Goal: Information Seeking & Learning: Learn about a topic

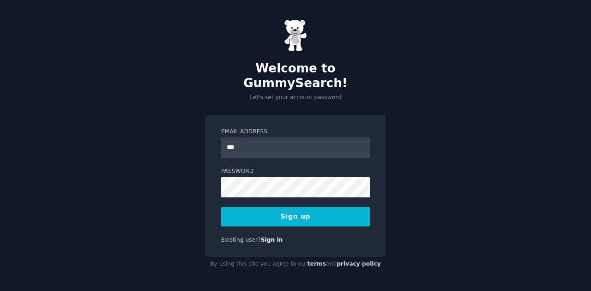
type input "**********"
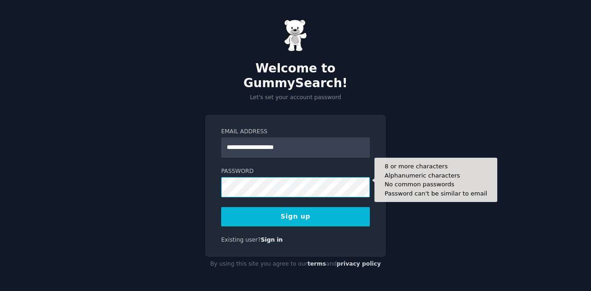
click at [221, 207] on button "Sign up" at bounding box center [295, 216] width 149 height 19
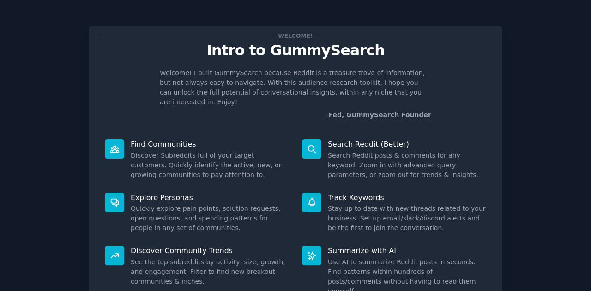
click at [145, 246] on p "Discover Community Trends" at bounding box center [210, 251] width 158 height 10
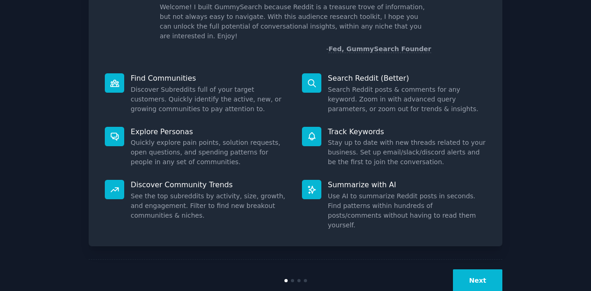
scroll to position [70, 0]
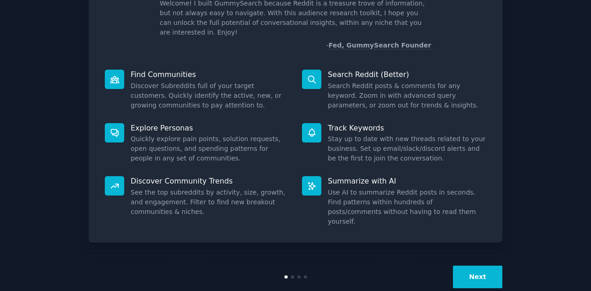
click at [473, 266] on button "Next" at bounding box center [477, 277] width 49 height 23
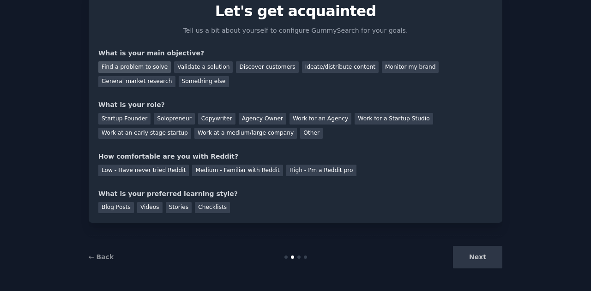
click at [135, 66] on div "Find a problem to solve" at bounding box center [134, 67] width 72 height 12
click at [166, 119] on div "Solopreneur" at bounding box center [174, 119] width 41 height 12
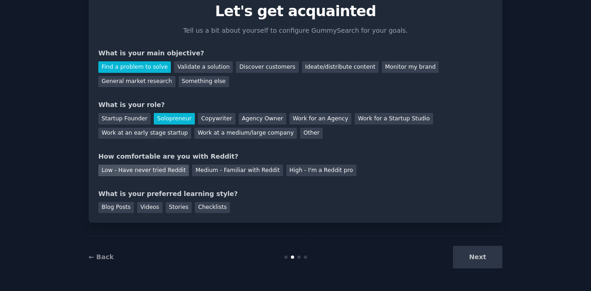
click at [148, 170] on div "Low - Have never tried Reddit" at bounding box center [143, 171] width 90 height 12
click at [202, 207] on div "Checklists" at bounding box center [212, 208] width 35 height 12
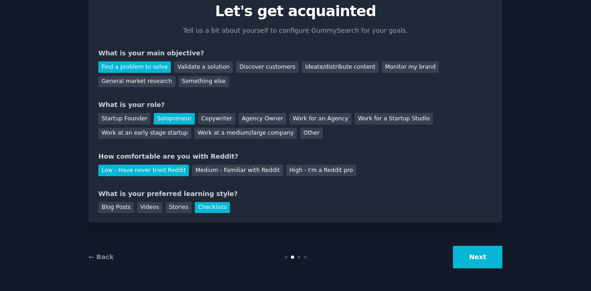
click at [471, 256] on button "Next" at bounding box center [477, 257] width 49 height 23
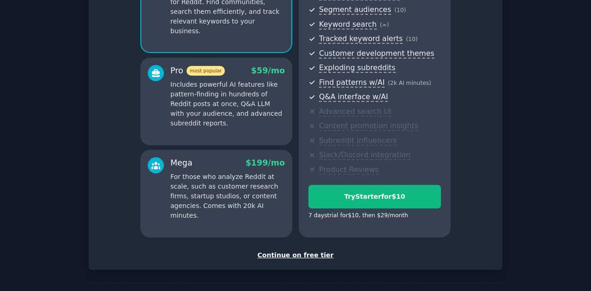
scroll to position [117, 0]
click at [309, 255] on div "Continue on free tier" at bounding box center [295, 256] width 394 height 10
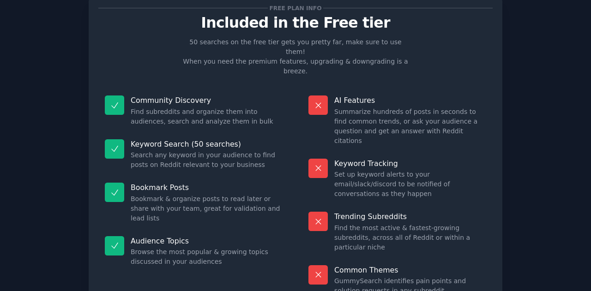
scroll to position [25, 0]
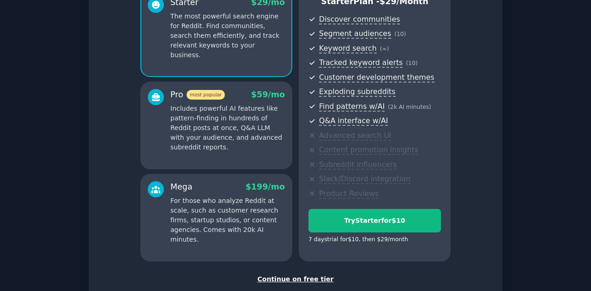
scroll to position [93, 0]
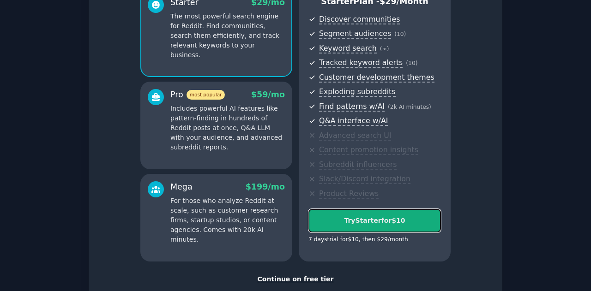
click at [377, 218] on div "Try Starter for $10" at bounding box center [374, 221] width 131 height 10
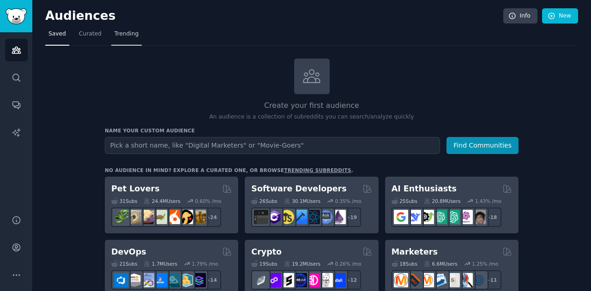
click at [127, 34] on span "Trending" at bounding box center [126, 34] width 24 height 8
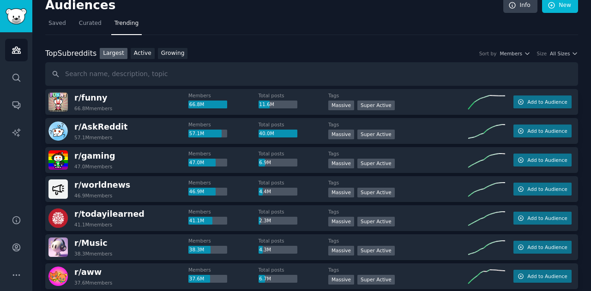
scroll to position [11, 0]
click at [164, 53] on link "Growing" at bounding box center [173, 54] width 30 height 12
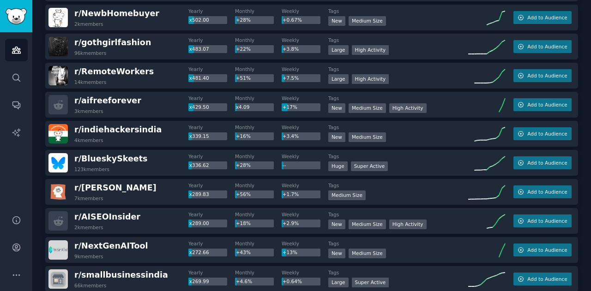
scroll to position [356, 0]
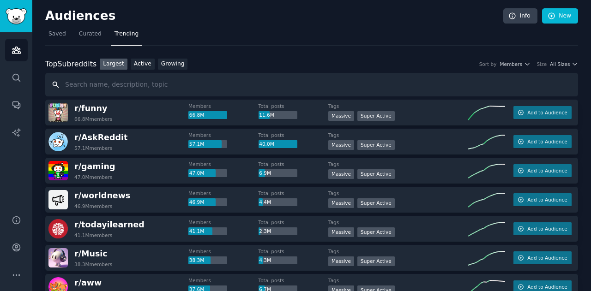
click at [95, 84] on input "text" at bounding box center [311, 85] width 532 height 24
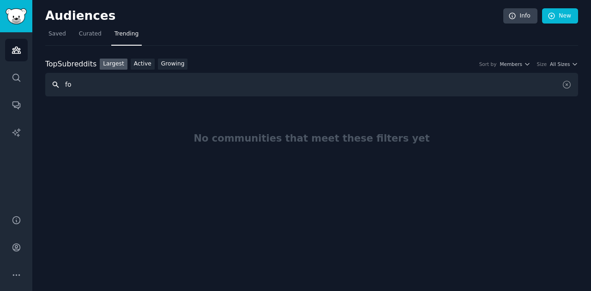
type input "f"
type input "longevity"
